Goal: Transaction & Acquisition: Purchase product/service

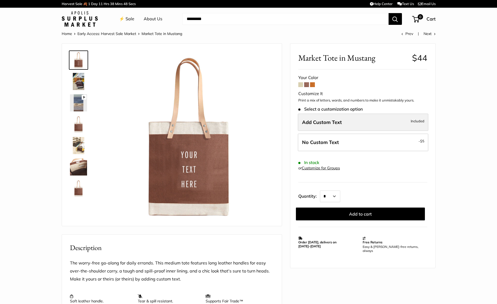
click at [309, 126] on label "Add Custom Text Included" at bounding box center [363, 122] width 130 height 18
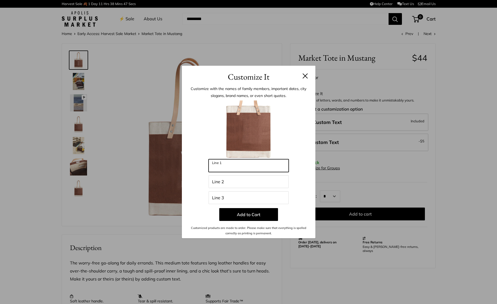
click at [244, 164] on input "Line 1" at bounding box center [248, 165] width 80 height 13
type input "**********"
click at [231, 185] on input "Line 2" at bounding box center [248, 181] width 80 height 13
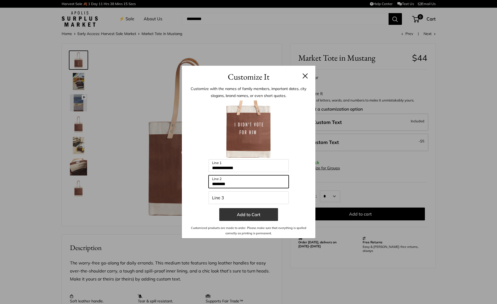
type input "*******"
click at [257, 217] on button "Add to Cart" at bounding box center [248, 214] width 59 height 13
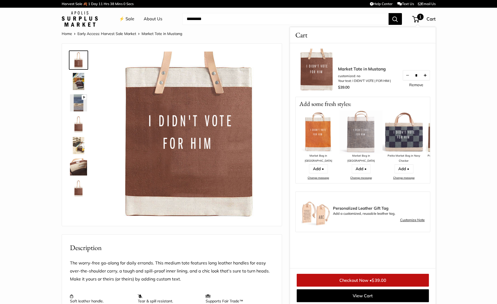
click at [424, 76] on button "Increase quantity by 1" at bounding box center [424, 75] width 9 height 10
drag, startPoint x: 378, startPoint y: 293, endPoint x: 382, endPoint y: 286, distance: 8.3
click at [378, 293] on link "View Cart" at bounding box center [362, 295] width 132 height 13
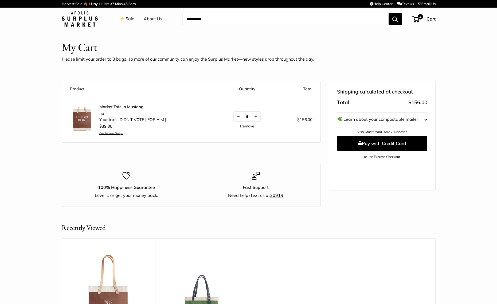
click at [128, 18] on link "⚡️ Sale" at bounding box center [126, 19] width 15 height 8
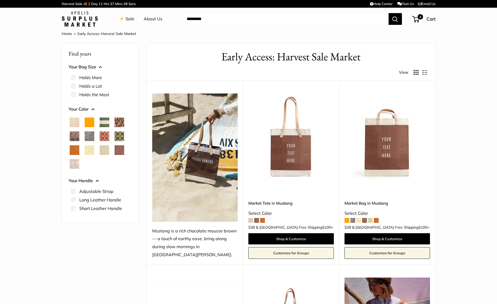
click at [283, 200] on link "Market Tote in Mustang" at bounding box center [290, 203] width 85 height 6
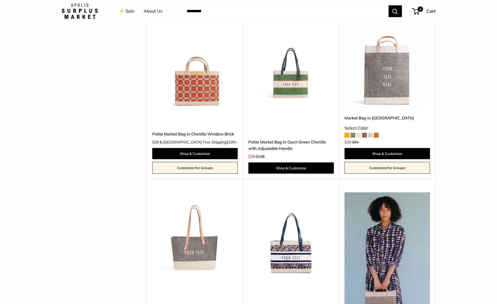
scroll to position [1181, 0]
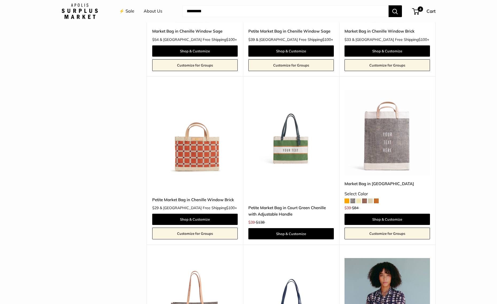
click at [0, 0] on img at bounding box center [0, 0] width 0 height 0
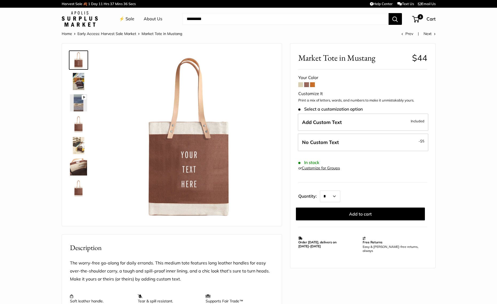
click at [77, 152] on img at bounding box center [78, 145] width 17 height 17
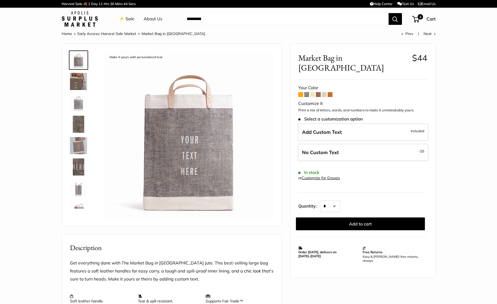
click at [302, 92] on span at bounding box center [300, 94] width 5 height 5
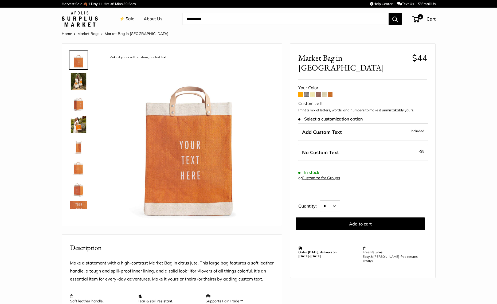
click at [325, 92] on span at bounding box center [324, 94] width 5 height 5
click at [313, 92] on span at bounding box center [312, 94] width 5 height 5
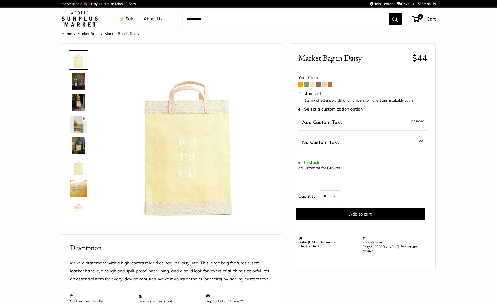
click at [319, 85] on span at bounding box center [318, 84] width 5 height 5
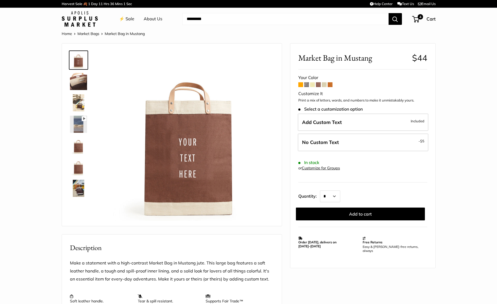
click at [130, 20] on link "⚡️ Sale" at bounding box center [126, 19] width 15 height 8
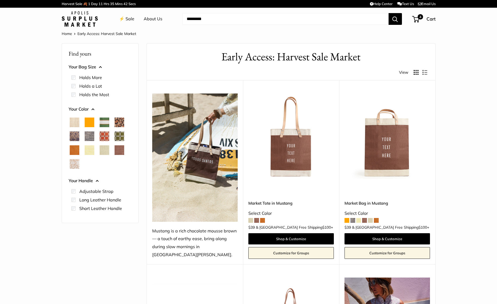
click at [0, 0] on img at bounding box center [0, 0] width 0 height 0
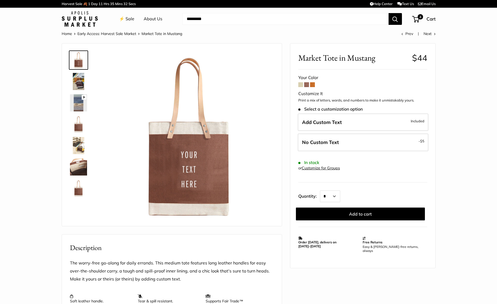
click at [308, 86] on span at bounding box center [306, 84] width 5 height 5
click at [415, 21] on span "4" at bounding box center [415, 19] width 7 height 6
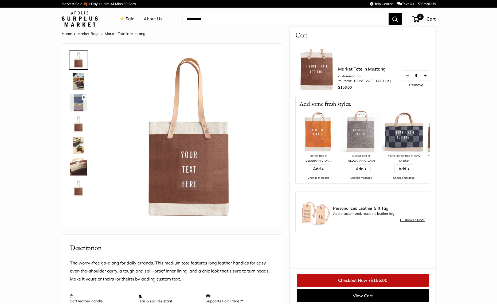
click at [428, 78] on button "Increase quantity by 1" at bounding box center [424, 75] width 9 height 10
click at [426, 76] on button "Increase quantity by 1" at bounding box center [424, 75] width 9 height 10
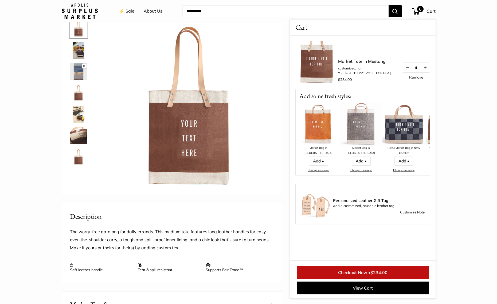
scroll to position [31, 0]
click at [403, 68] on button "Decrease quantity by 1" at bounding box center [406, 68] width 9 height 10
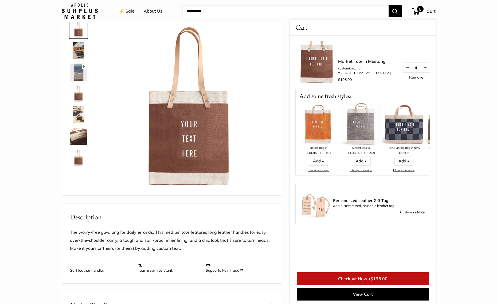
click at [415, 284] on link "Checkout Now • $195.00" at bounding box center [362, 278] width 132 height 13
